Goal: Task Accomplishment & Management: Use online tool/utility

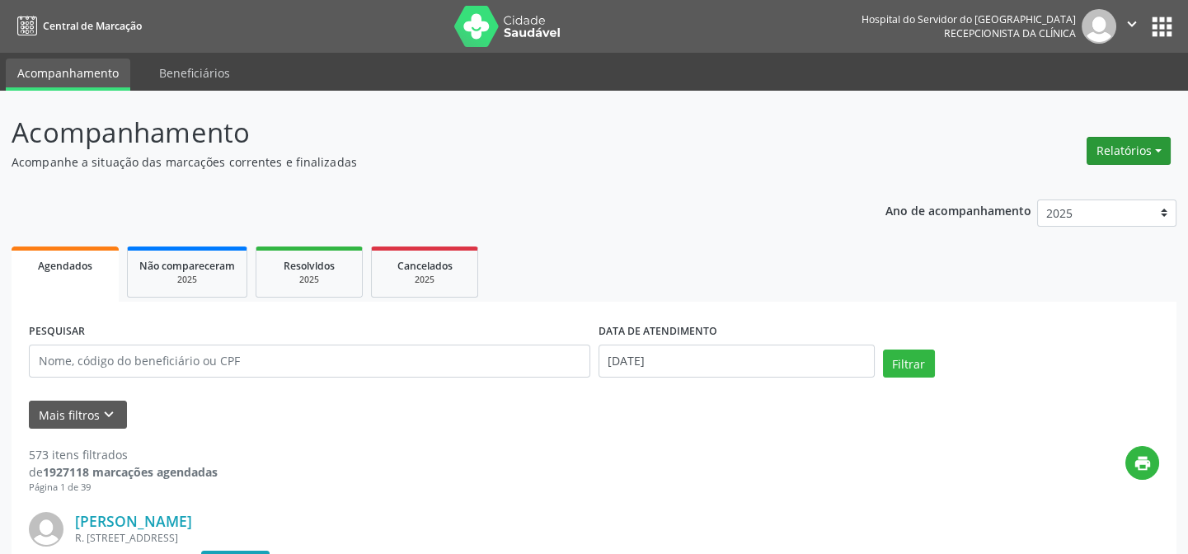
click at [1120, 153] on button "Relatórios" at bounding box center [1128, 151] width 84 height 28
click at [1085, 182] on link "Agendamentos" at bounding box center [1081, 185] width 177 height 23
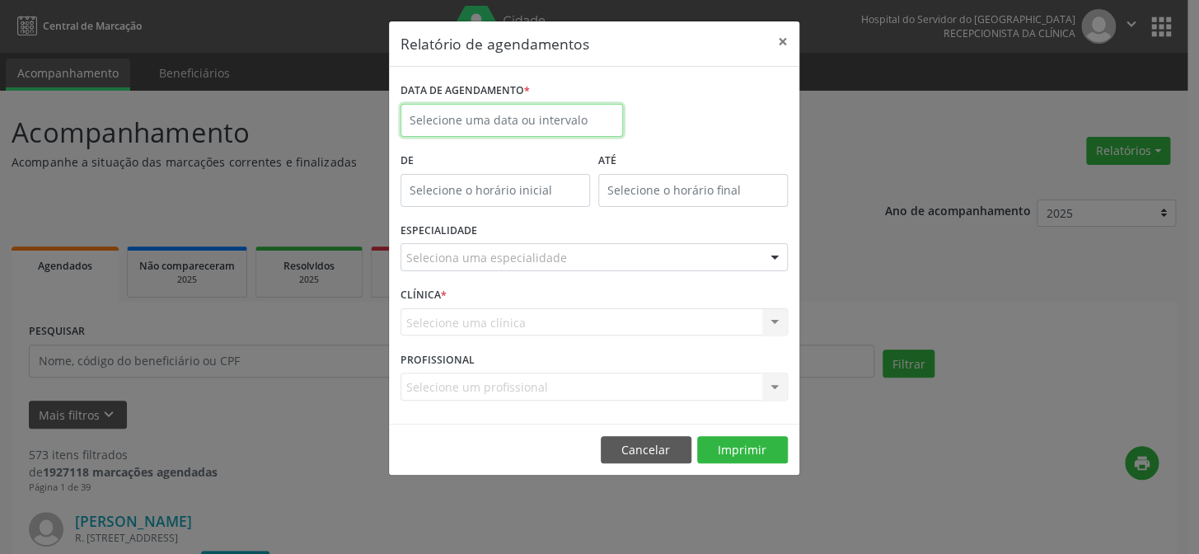
click at [523, 114] on input "text" at bounding box center [512, 120] width 223 height 33
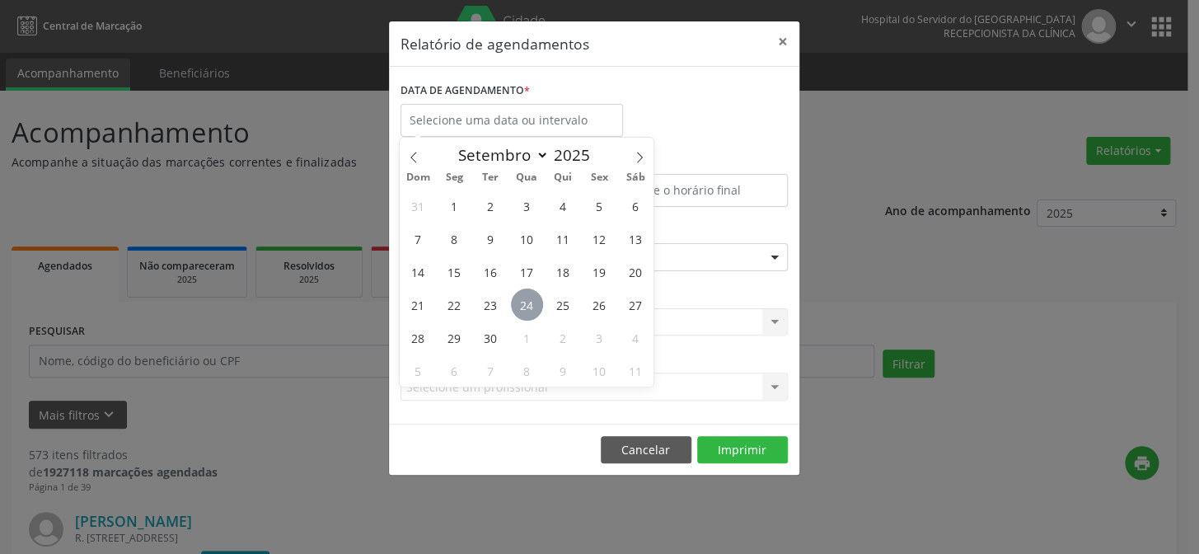
click at [523, 305] on span "24" at bounding box center [527, 305] width 32 height 32
type input "[DATE]"
click at [523, 305] on span "24" at bounding box center [527, 305] width 32 height 32
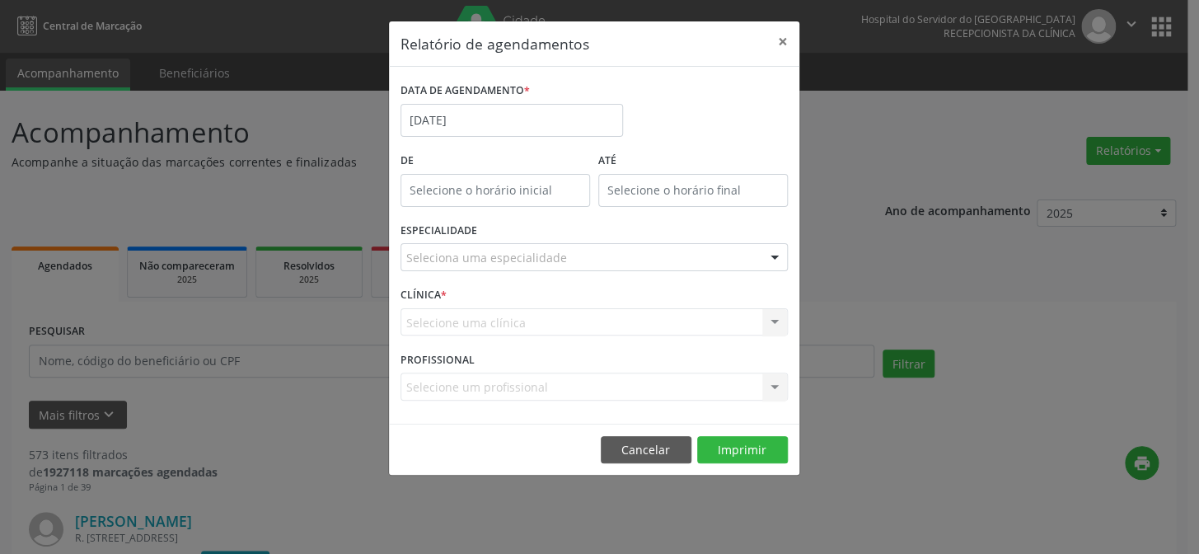
click at [523, 305] on div "CLÍNICA * Selecione uma clínica Nenhum resultado encontrado para: " " Não há ne…" at bounding box center [594, 315] width 396 height 64
click at [526, 189] on input "text" at bounding box center [496, 190] width 190 height 33
click at [518, 231] on span at bounding box center [519, 233] width 12 height 16
type input "11:00"
type input "11"
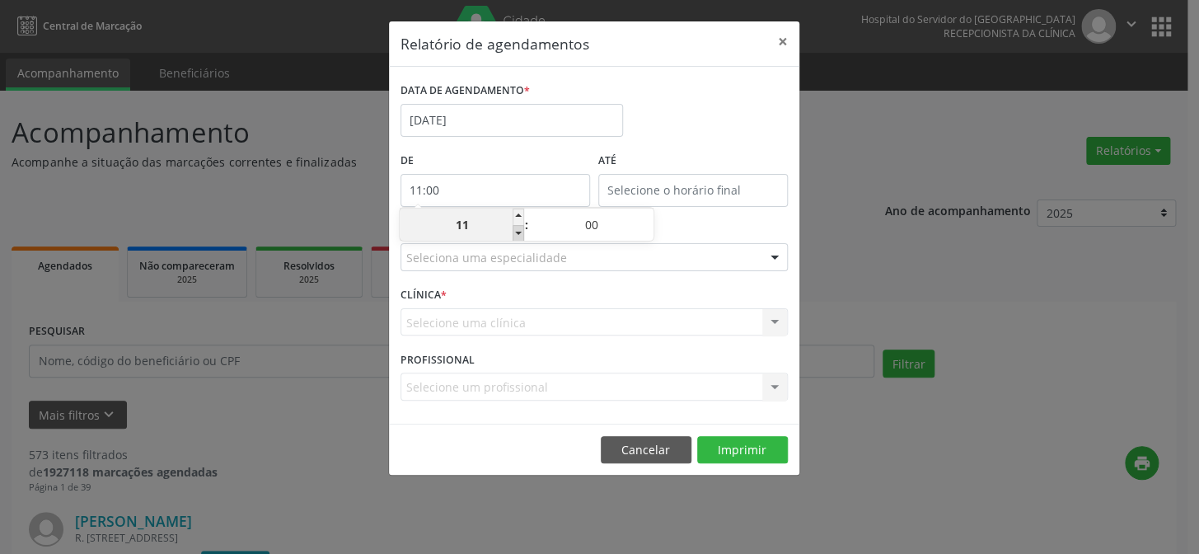
click at [518, 231] on span at bounding box center [519, 233] width 12 height 16
type input "10:00"
type input "10"
click at [518, 231] on span at bounding box center [519, 233] width 12 height 16
type input "09:00"
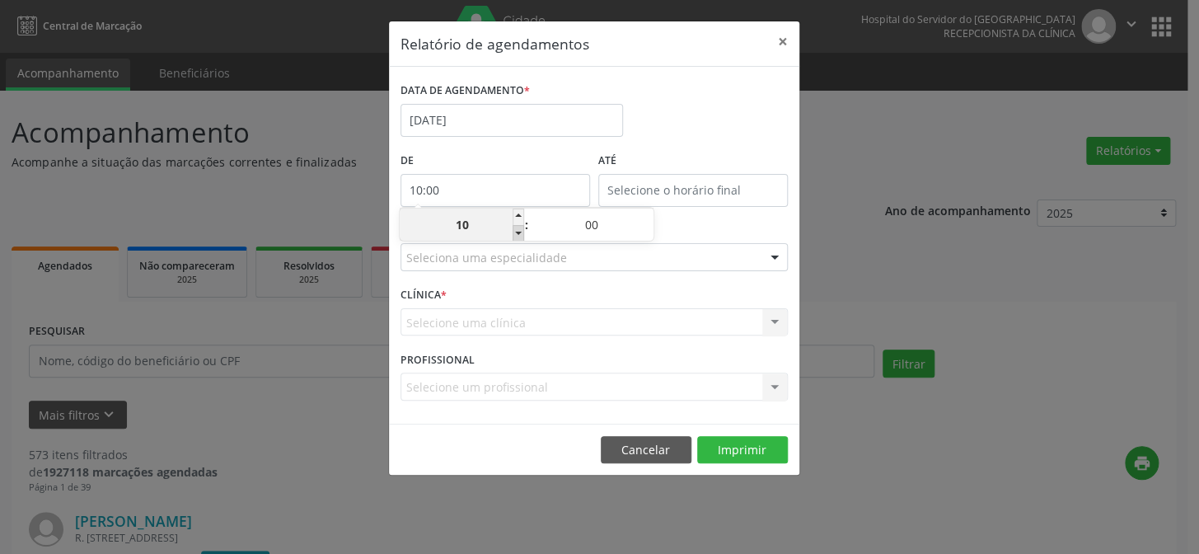
type input "09"
click at [518, 231] on span at bounding box center [519, 233] width 12 height 16
type input "08:00"
type input "08"
click at [518, 231] on span at bounding box center [519, 233] width 12 height 16
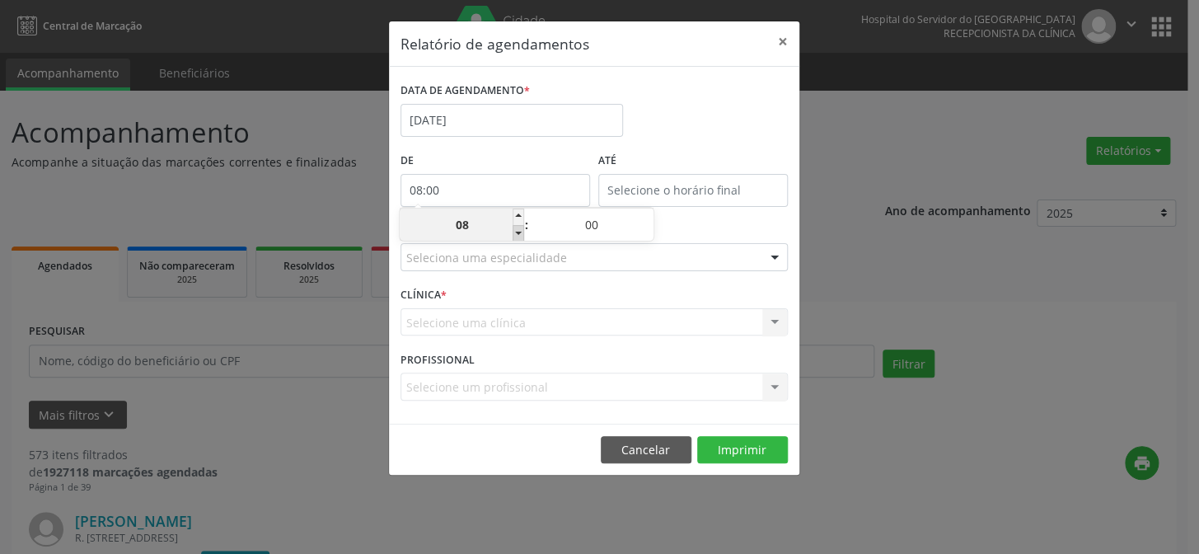
type input "07:00"
type input "07"
click at [683, 187] on input "12:00" at bounding box center [693, 190] width 190 height 33
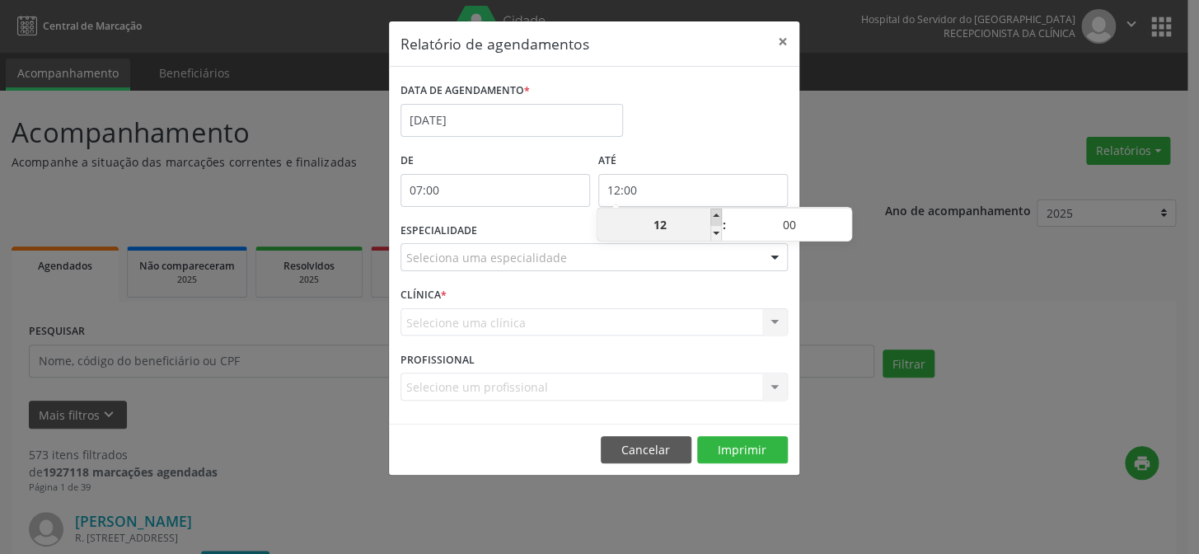
click at [715, 218] on span at bounding box center [717, 217] width 12 height 16
type input "13:00"
type input "13"
click at [715, 218] on span at bounding box center [717, 217] width 12 height 16
type input "14:00"
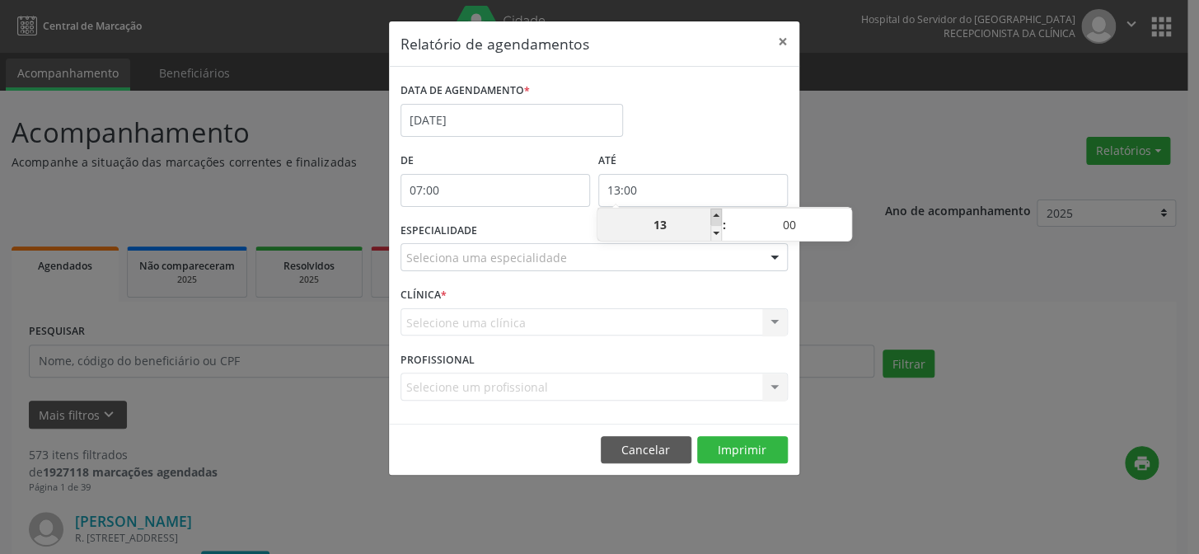
type input "14"
click at [715, 218] on span at bounding box center [717, 217] width 12 height 16
type input "15:00"
type input "15"
click at [715, 218] on span at bounding box center [717, 217] width 12 height 16
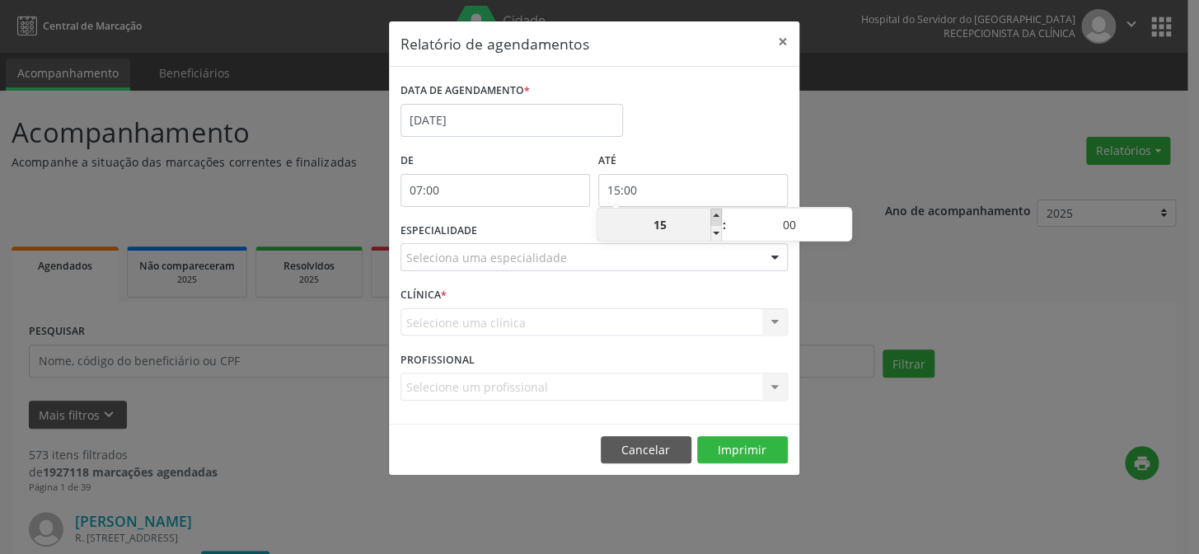
type input "16:00"
type input "16"
click at [715, 218] on span at bounding box center [717, 217] width 12 height 16
type input "17:00"
type input "17"
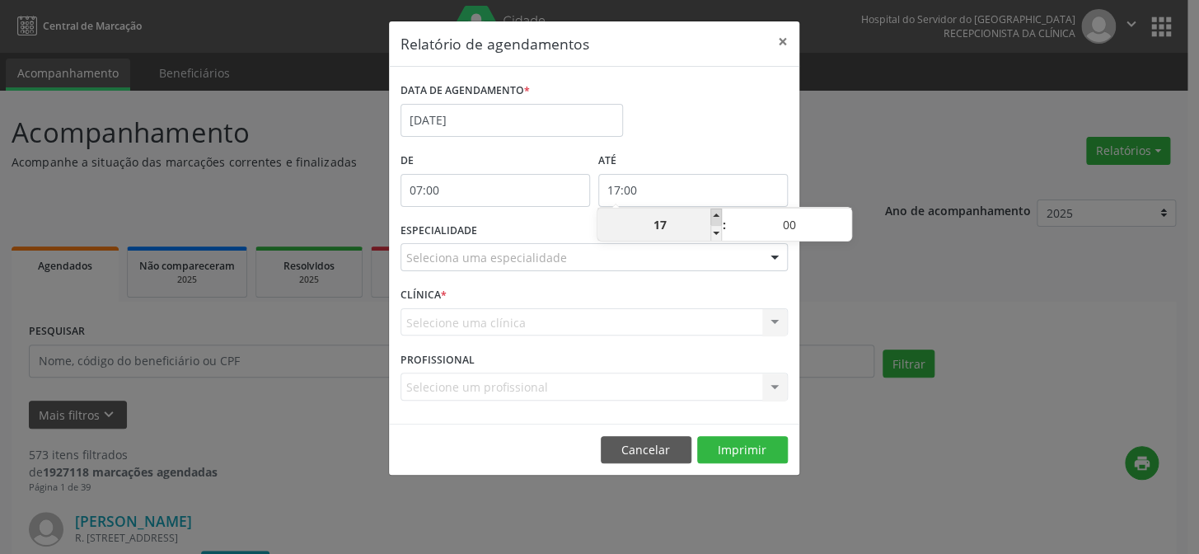
click at [715, 218] on span at bounding box center [717, 217] width 12 height 16
type input "18:00"
type input "18"
click at [715, 218] on span at bounding box center [717, 217] width 12 height 16
type input "19:00"
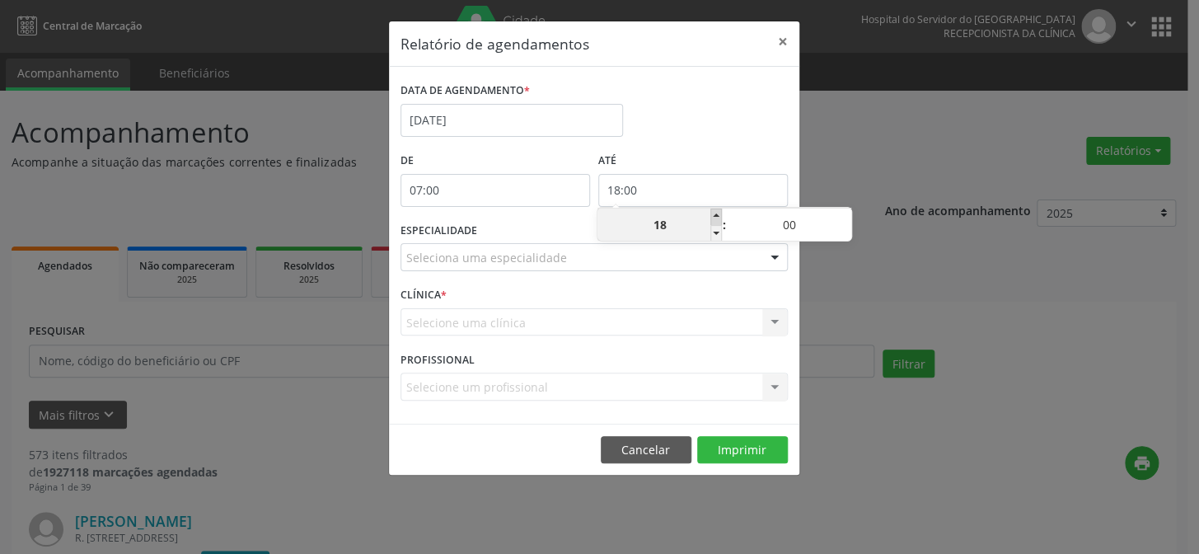
type input "19"
click at [715, 218] on span at bounding box center [717, 217] width 12 height 16
type input "20:00"
type input "20"
click at [715, 218] on span at bounding box center [717, 217] width 12 height 16
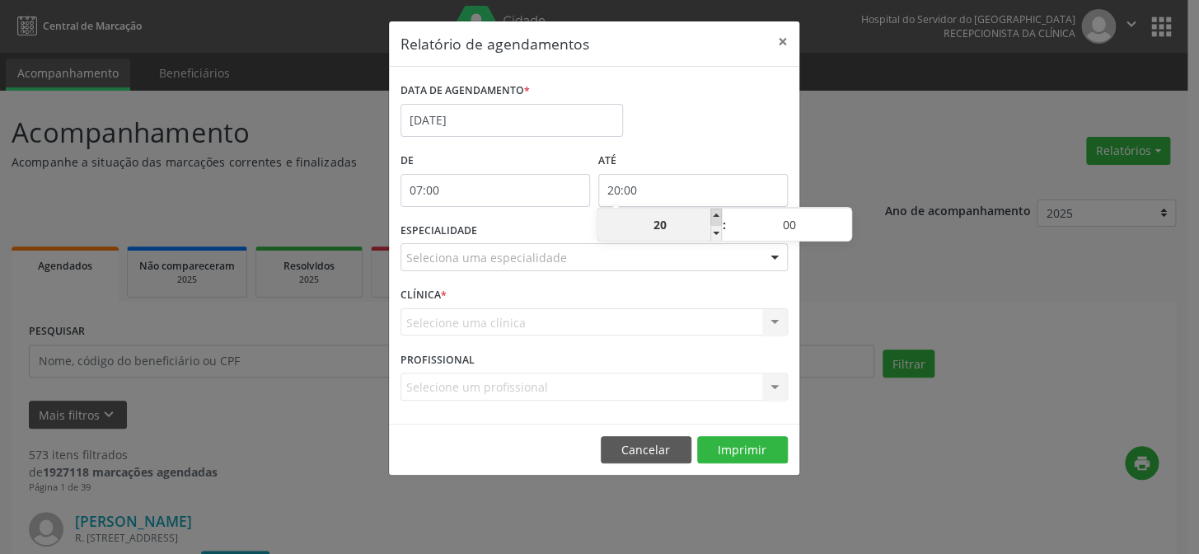
type input "21:00"
type input "21"
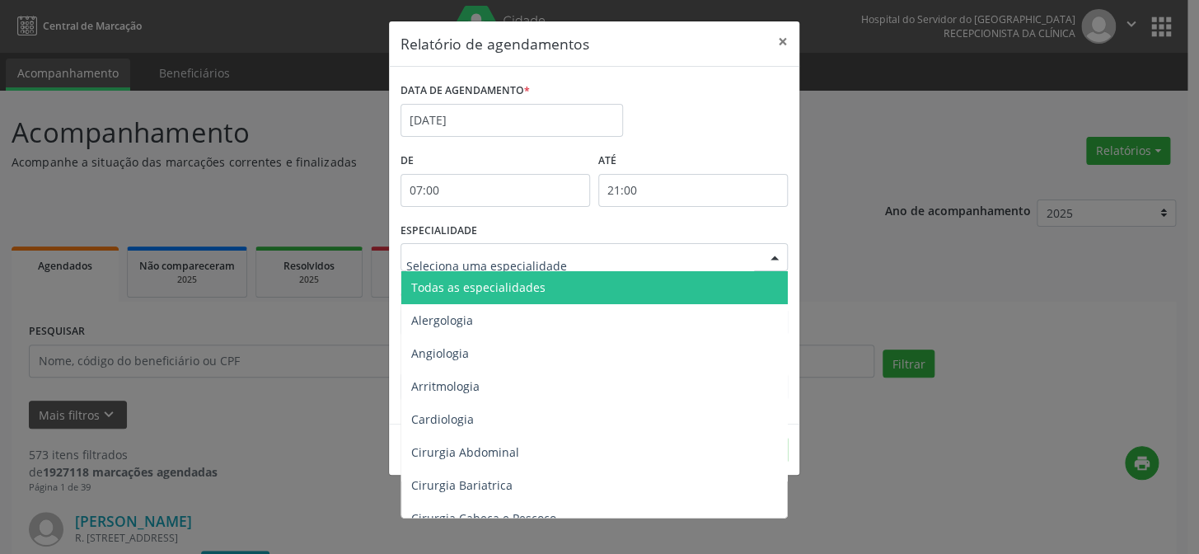
click at [773, 258] on div at bounding box center [774, 258] width 25 height 28
click at [688, 290] on span "Todas as especialidades" at bounding box center [595, 287] width 388 height 33
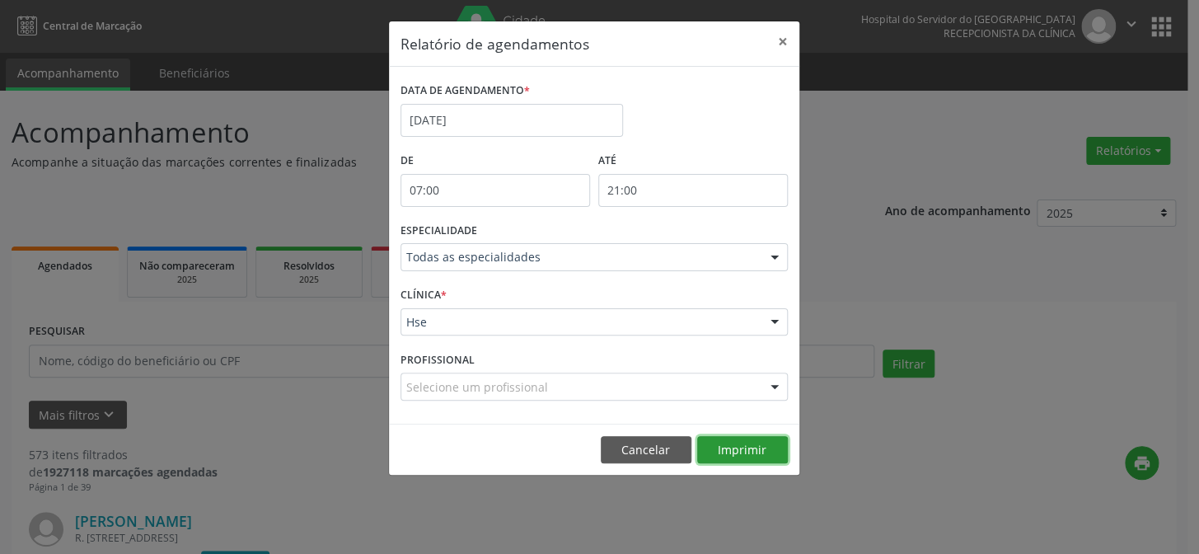
click at [735, 452] on button "Imprimir" at bounding box center [742, 450] width 91 height 28
